Goal: Information Seeking & Learning: Learn about a topic

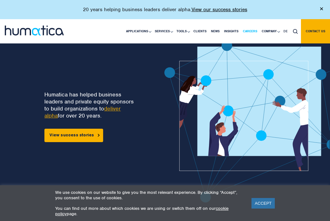
click at [245, 35] on link "Careers" at bounding box center [249, 31] width 19 height 24
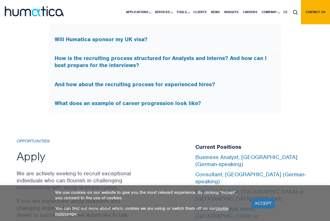
scroll to position [2002, 0]
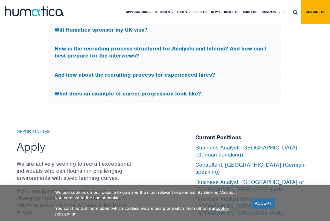
click at [133, 39] on div "Will Humatica sponsor my UK visa?" at bounding box center [165, 30] width 232 height 18
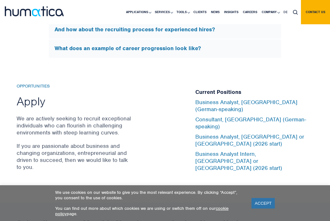
scroll to position [1947, 0]
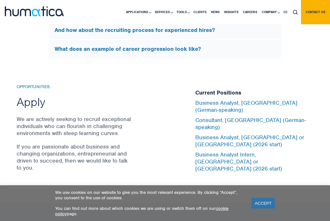
click at [212, 151] on li "Business Analyst, [GEOGRAPHIC_DATA] or [GEOGRAPHIC_DATA] (2026 start)" at bounding box center [254, 142] width 118 height 17
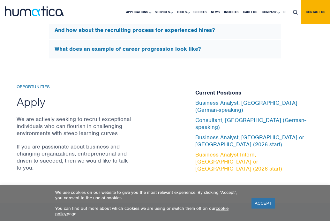
click at [212, 167] on link "Business Analyst Intern, [GEOGRAPHIC_DATA] or [GEOGRAPHIC_DATA] (2026 start)" at bounding box center [238, 161] width 87 height 21
